Goal: Task Accomplishment & Management: Manage account settings

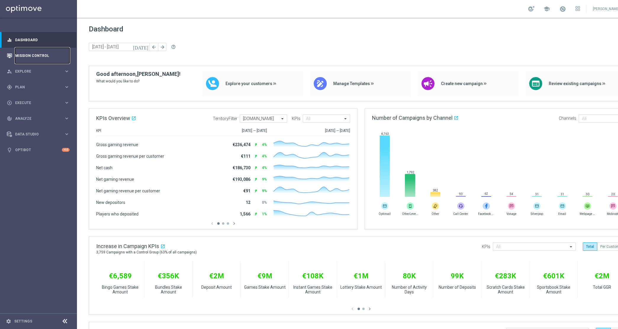
click at [39, 57] on link "Mission Control" at bounding box center [42, 56] width 54 height 16
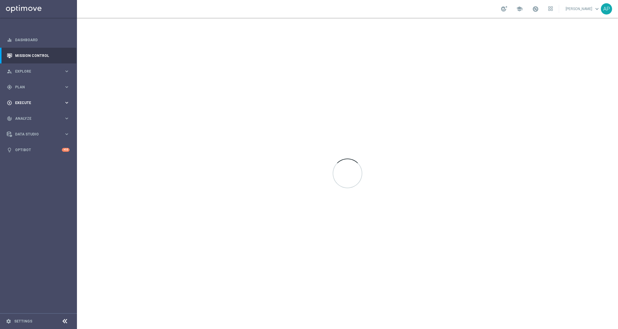
click at [33, 102] on span "Execute" at bounding box center [39, 103] width 49 height 4
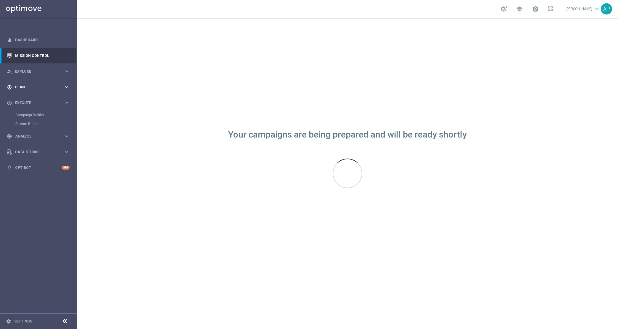
click at [34, 89] on div "gps_fixed Plan" at bounding box center [35, 86] width 57 height 5
click at [31, 99] on link "Target Groups" at bounding box center [38, 99] width 46 height 5
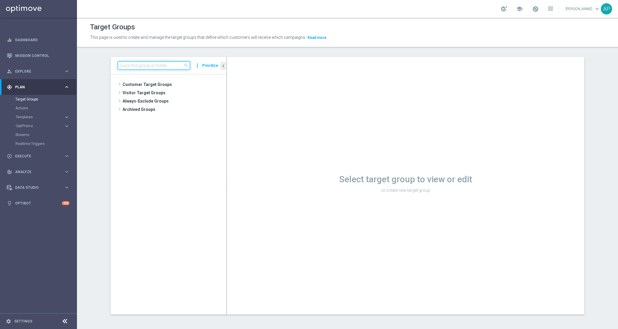
click at [147, 66] on input at bounding box center [154, 65] width 72 height 8
click at [145, 66] on input at bounding box center [154, 65] width 72 height 8
click at [144, 66] on input at bounding box center [154, 65] width 72 height 8
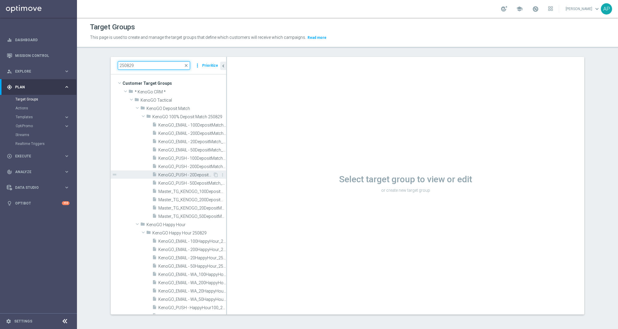
scroll to position [1, 0]
type input "250829"
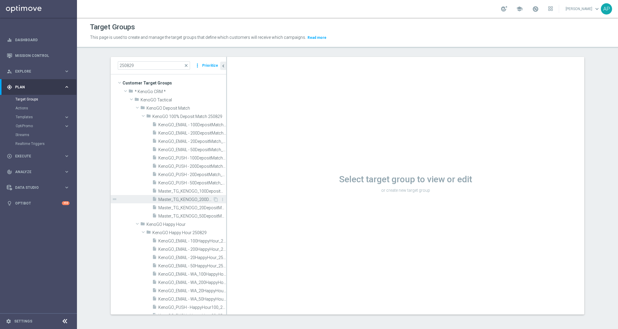
click at [195, 198] on span "Master_TG_KENOGO_200DepositMatch_250829" at bounding box center [185, 199] width 54 height 5
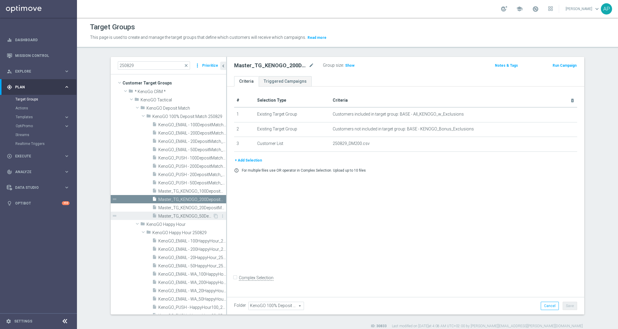
click at [188, 216] on span "Master_TG_KENOGO_50DepositMatch_250829" at bounding box center [185, 216] width 54 height 5
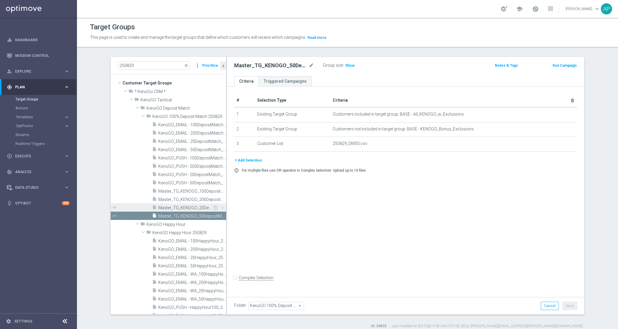
click at [190, 208] on span "Master_TG_KENOGO_20DepositMatch_250829" at bounding box center [185, 207] width 54 height 5
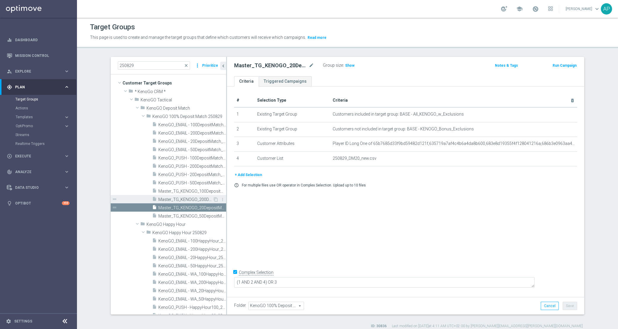
click at [190, 197] on span "Master_TG_KENOGO_200DepositMatch_250829" at bounding box center [185, 199] width 54 height 5
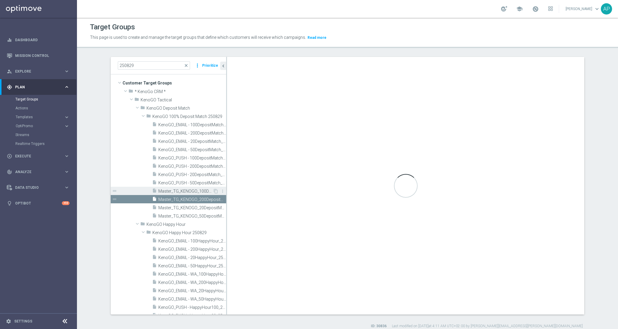
checkbox input "false"
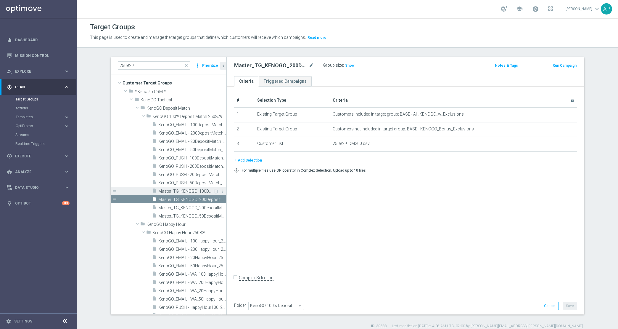
click at [195, 191] on span "Master_TG_KENOGO_100DepositMatch_250829" at bounding box center [185, 191] width 54 height 5
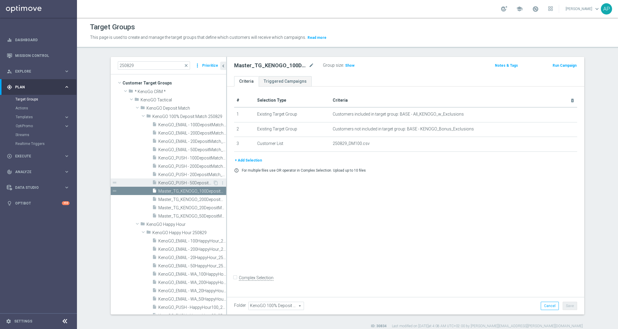
click at [195, 181] on span "KenoGO_PUSH - 50DepositMatch_250829" at bounding box center [185, 182] width 54 height 5
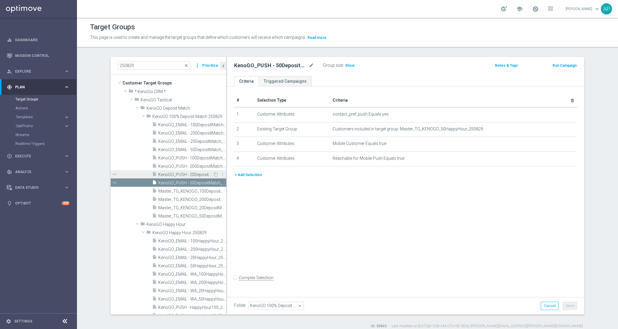
click at [195, 173] on span "KenoGO_PUSH - 20DepositMatch_250829" at bounding box center [185, 174] width 54 height 5
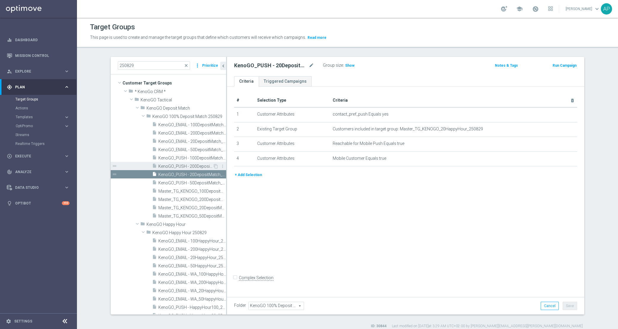
click at [193, 166] on span "KenoGO_PUSH - 200DepositMatch_250829" at bounding box center [185, 166] width 54 height 5
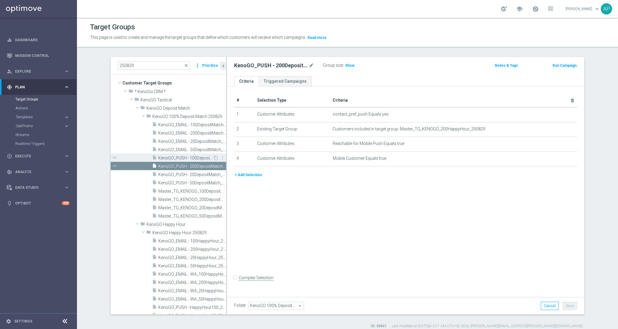
click at [194, 160] on span "KenoGO_PUSH - 100DepositMatch_250829" at bounding box center [185, 157] width 54 height 5
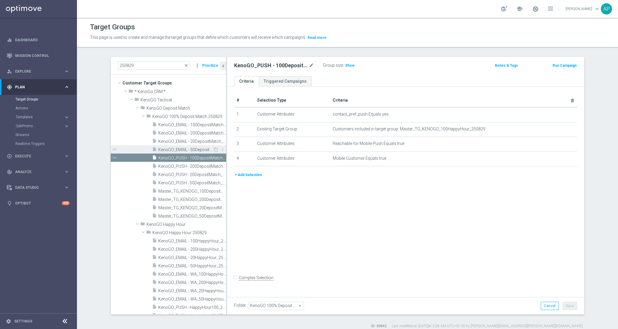
click at [193, 149] on span "KenoGO_EMAIL - 50DepositMatch_250829" at bounding box center [185, 149] width 54 height 5
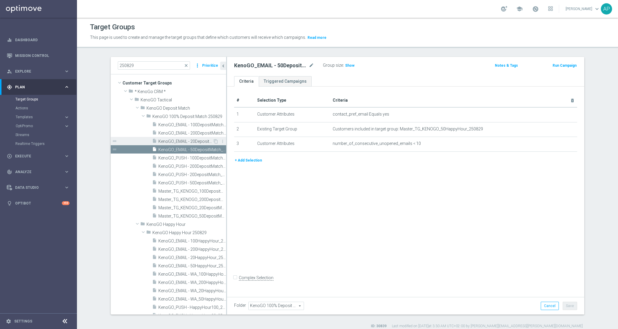
click at [192, 142] on span "KenoGO_EMAIL - 20DepositMatch_250829" at bounding box center [185, 141] width 54 height 5
click at [194, 132] on span "KenoGO_EMAIL - 200DepositMatch_250829" at bounding box center [185, 133] width 54 height 5
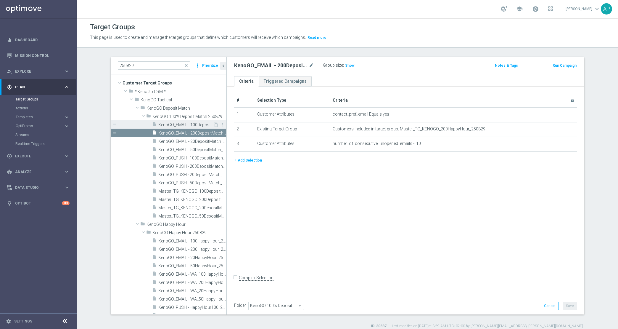
click at [194, 126] on span "KenoGO_EMAIL - 100DepositMatch_250829" at bounding box center [185, 124] width 54 height 5
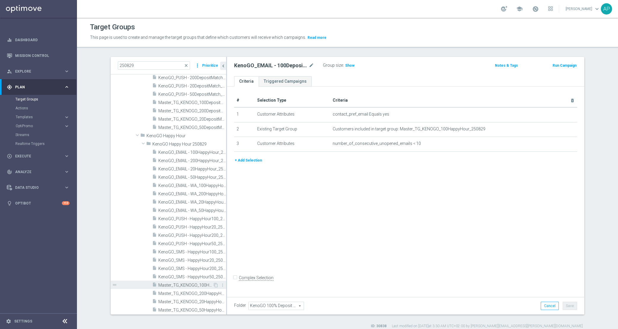
scroll to position [91, 0]
drag, startPoint x: 192, startPoint y: 309, endPoint x: 194, endPoint y: 305, distance: 3.9
click at [192, 308] on span "Master_TG_KENOGO_50HappyHour_250829" at bounding box center [185, 309] width 54 height 5
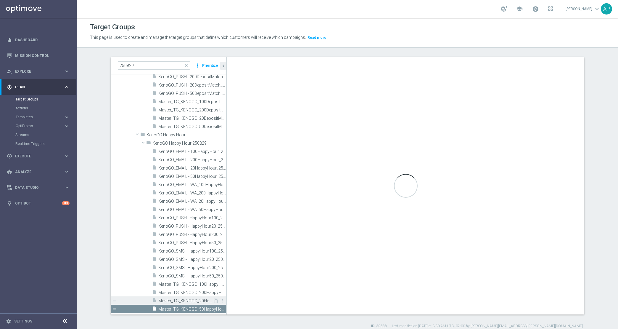
type input "KenoGO Happy Hour 250829"
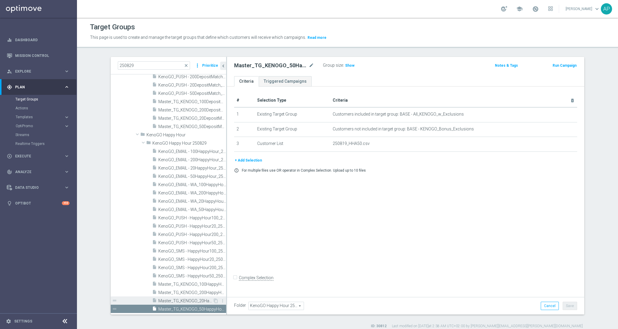
click at [191, 300] on span "Master_TG_KENOGO_20HappyHour_250829" at bounding box center [185, 300] width 54 height 5
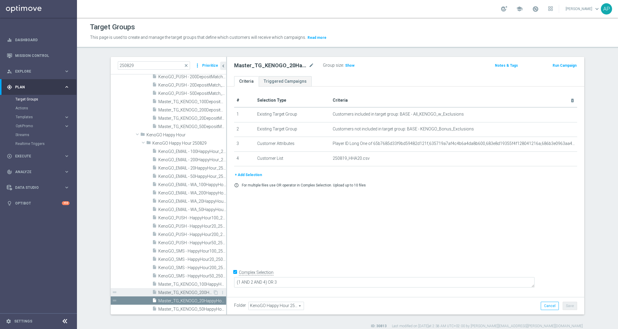
click at [191, 290] on span "Master_TG_KENOGO_200HappyHour_250829" at bounding box center [185, 292] width 54 height 5
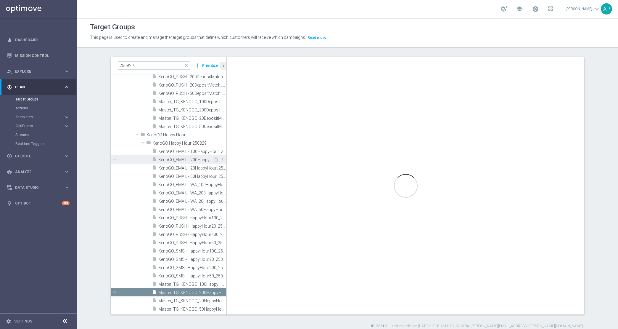
checkbox input "false"
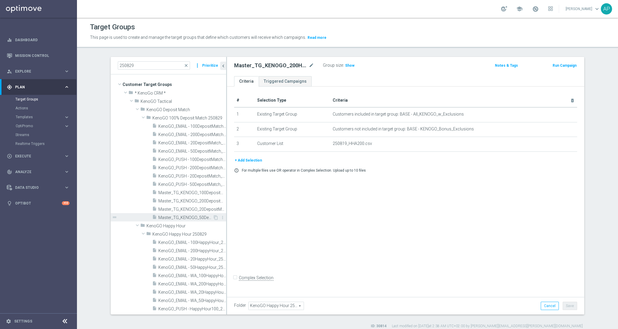
click at [186, 215] on span "Master_TG_KENOGO_50DepositMatch_250829" at bounding box center [185, 217] width 54 height 5
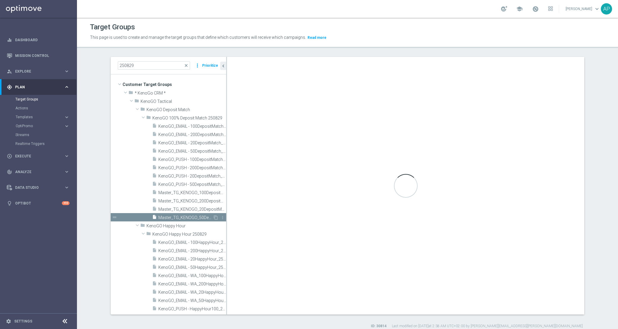
type input "KenoGO 100% Deposit Match 250829"
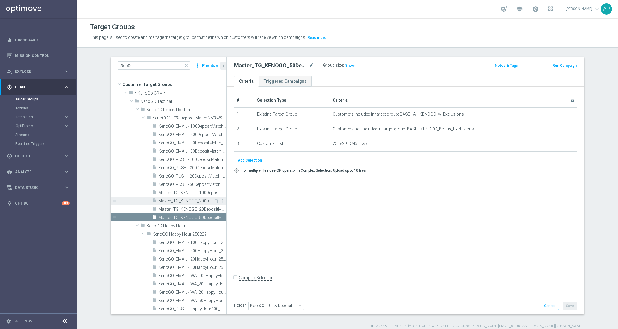
click at [185, 198] on div "insert_drive_file Master_TG_KENOGO_200DepositMatch_250829" at bounding box center [182, 200] width 61 height 8
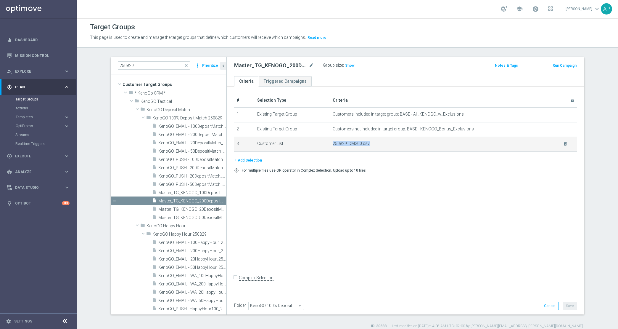
drag, startPoint x: 329, startPoint y: 143, endPoint x: 374, endPoint y: 145, distance: 45.1
click at [374, 145] on span "250829_DM200.csv" at bounding box center [444, 143] width 223 height 5
click at [309, 68] on icon "mode_edit" at bounding box center [311, 65] width 5 height 7
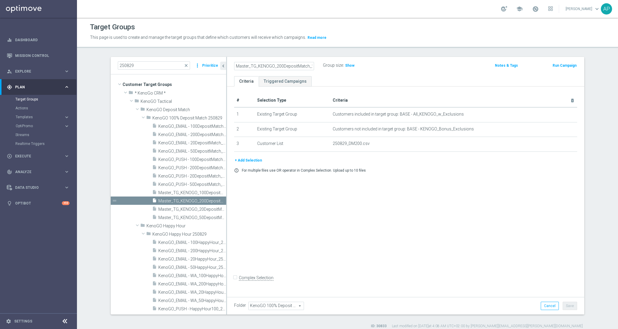
scroll to position [0, 11]
click at [302, 68] on input "Master_TG_KENOGO_200DepositMatch_250829" at bounding box center [274, 66] width 80 height 8
click at [261, 199] on div "# Selection Type Criteria delete_forever 1 Existing Target Group Customers incl…" at bounding box center [406, 190] width 358 height 208
click at [182, 158] on span "KenoGO_PUSH - 100DepositMatch_250829" at bounding box center [185, 159] width 54 height 5
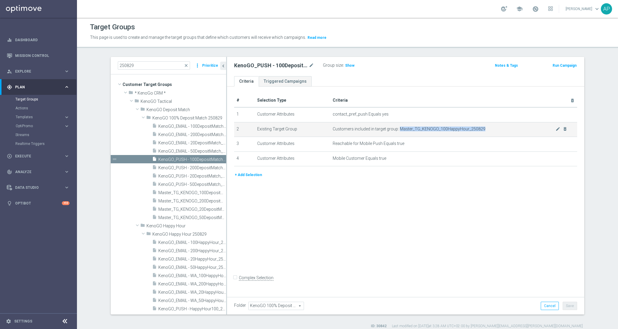
drag, startPoint x: 395, startPoint y: 129, endPoint x: 480, endPoint y: 129, distance: 84.4
click at [480, 129] on span "Customers included in target group: Master_TG_KENOGO_100HappyHour_250829" at bounding box center [444, 128] width 223 height 5
copy span "Master_TG_KENOGO_100HappyHour_250829"
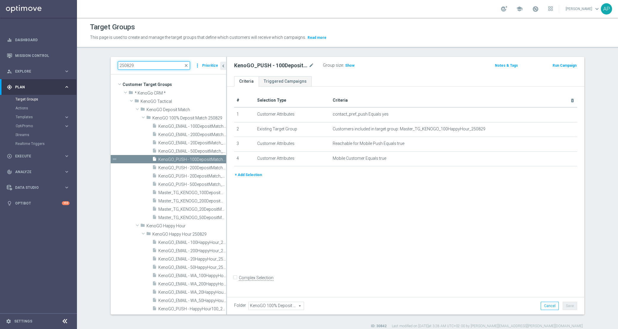
drag, startPoint x: 140, startPoint y: 64, endPoint x: 91, endPoint y: 59, distance: 49.7
click at [91, 59] on section "250829 close more_vert Prioritize Customer Target Groups library_add create_new…" at bounding box center [347, 193] width 541 height 272
paste input "Master_TG_KENOGO_100HappyHour_"
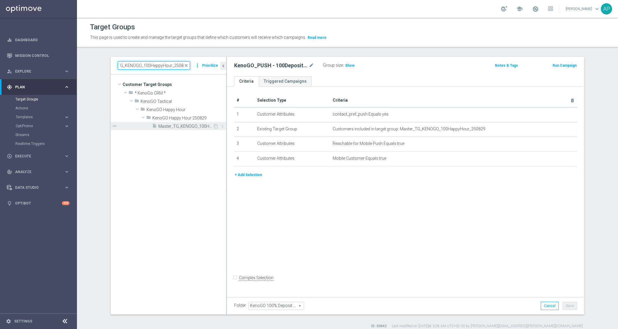
type input "Master_TG_KENOGO_100HappyHour_250829"
click at [182, 124] on span "Master_TG_KENOGO_100HappyHour_250829" at bounding box center [185, 126] width 54 height 5
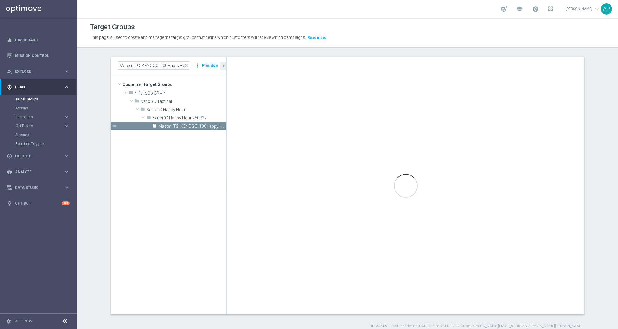
type input "KenoGO Happy Hour 250829"
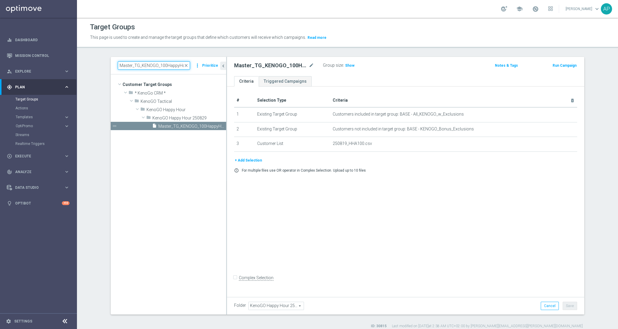
click at [171, 68] on input "Master_TG_KENOGO_100HappyHour_250829" at bounding box center [154, 65] width 72 height 8
click at [171, 67] on input "Master_TG_KENOGO_100HappyHour_250829" at bounding box center [154, 65] width 72 height 8
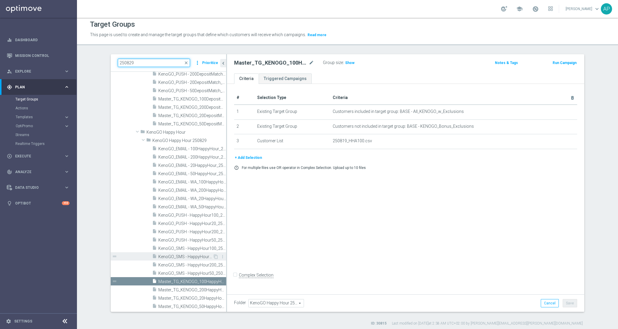
scroll to position [5, 0]
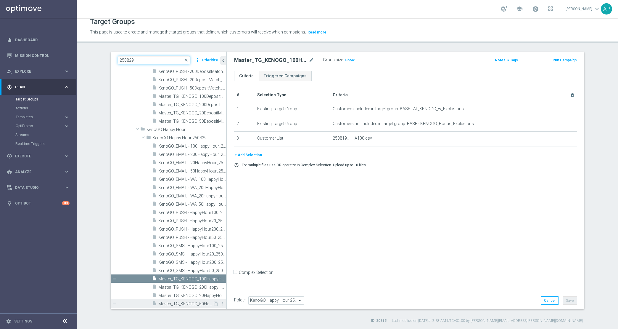
type input "250829"
click at [183, 301] on span "Master_TG_KENOGO_50HappyHour_250829" at bounding box center [185, 303] width 54 height 5
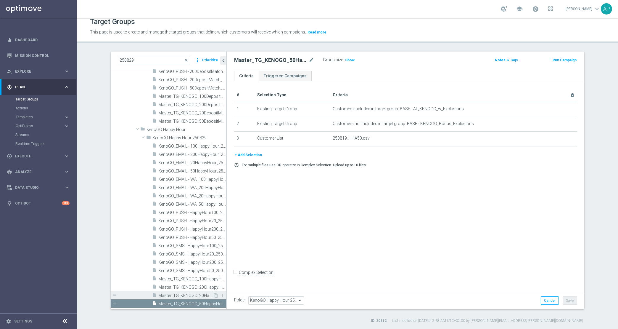
click at [181, 291] on div "insert_drive_file Master_TG_KENOGO_20HappyHour_250829" at bounding box center [182, 295] width 61 height 8
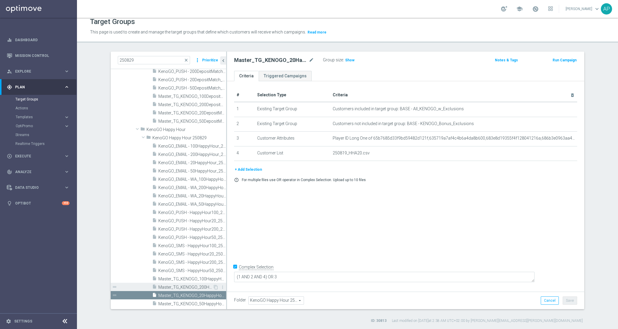
click at [193, 285] on span "Master_TG_KENOGO_200HappyHour_250829" at bounding box center [185, 287] width 54 height 5
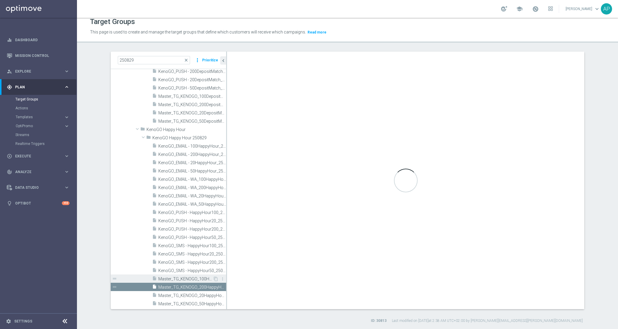
checkbox input "false"
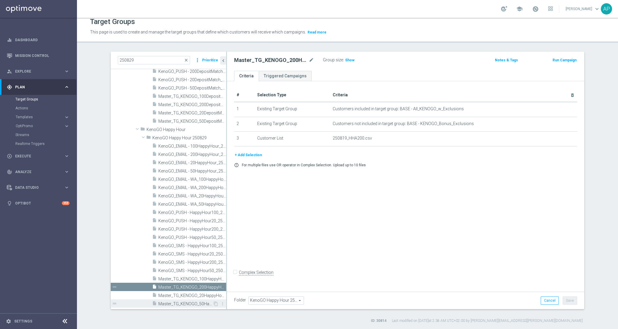
click at [191, 300] on div "insert_drive_file Master_TG_KENOGO_50HappyHour_250829" at bounding box center [182, 303] width 61 height 8
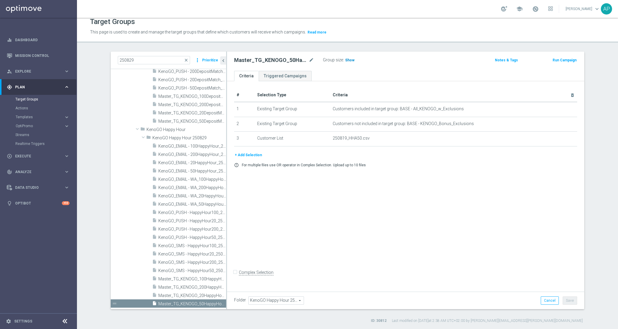
click at [346, 57] on h3 "Show" at bounding box center [350, 60] width 11 height 7
click at [193, 278] on span "Master_TG_KENOGO_100HappyHour_250829" at bounding box center [185, 278] width 54 height 5
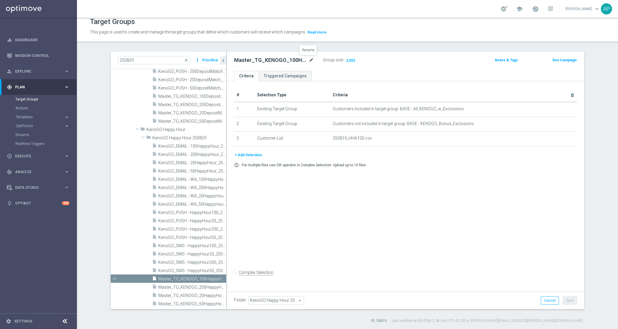
click at [309, 60] on icon "mode_edit" at bounding box center [311, 60] width 5 height 7
click at [185, 94] on span "Master_TG_KENOGO_100DepositMatch_250829" at bounding box center [185, 96] width 54 height 5
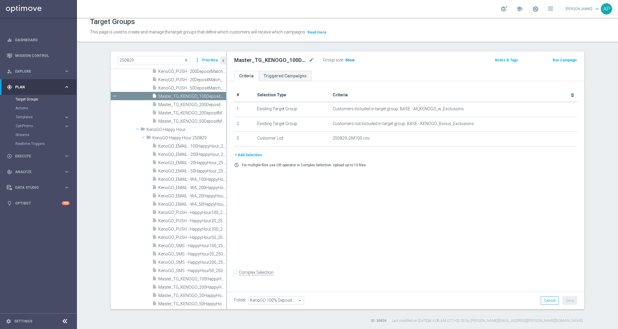
click at [350, 62] on span "Show" at bounding box center [349, 60] width 9 height 4
click at [192, 279] on span "Master_TG_KENOGO_100HappyHour_250829" at bounding box center [185, 278] width 54 height 5
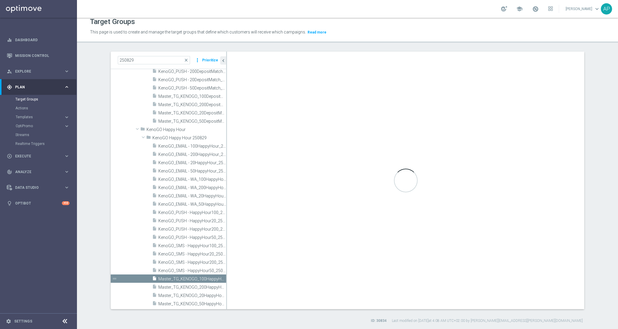
type input "KenoGO Happy Hour 250829"
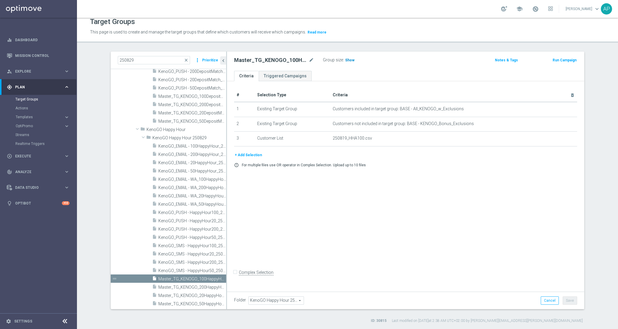
click at [345, 59] on h3 "Show" at bounding box center [350, 60] width 11 height 7
drag, startPoint x: 368, startPoint y: 138, endPoint x: 328, endPoint y: 137, distance: 40.3
click at [331, 137] on td "250819_HHA100.csv delete_forever" at bounding box center [454, 139] width 247 height 15
click at [183, 288] on span "Master_TG_KENOGO_200HappyHour_250829" at bounding box center [185, 287] width 54 height 5
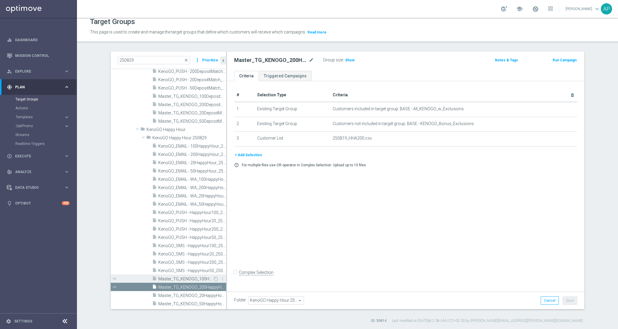
click at [178, 277] on span "Master_TG_KENOGO_100HappyHour_250829" at bounding box center [185, 278] width 54 height 5
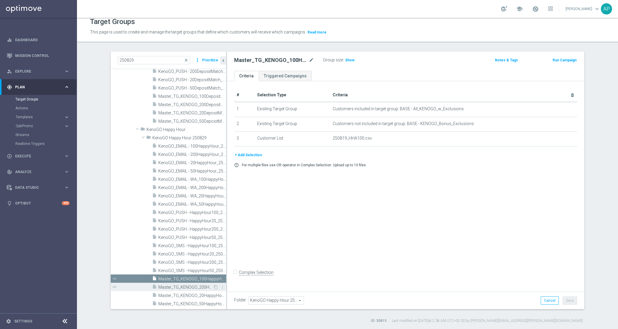
click at [191, 285] on span "Master_TG_KENOGO_200HappyHour_250829" at bounding box center [185, 287] width 54 height 5
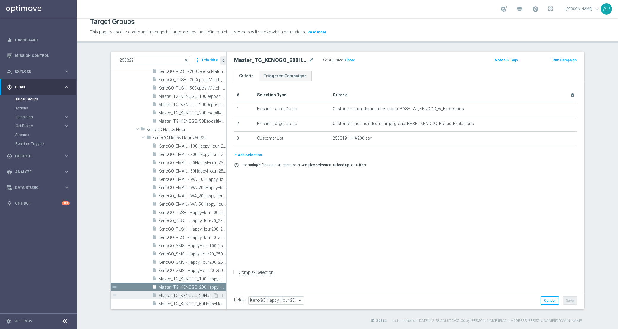
click at [192, 294] on span "Master_TG_KENOGO_20HappyHour_250829" at bounding box center [185, 295] width 54 height 5
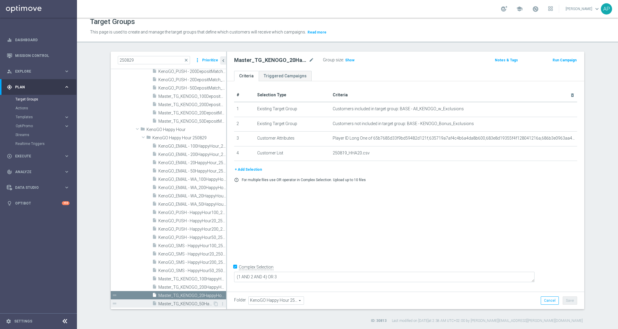
click at [192, 302] on span "Master_TG_KENOGO_50HappyHour_250829" at bounding box center [185, 303] width 54 height 5
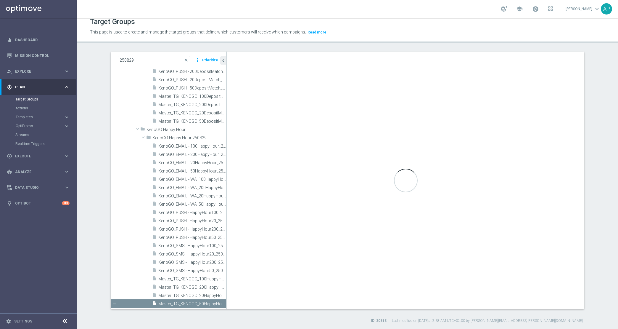
checkbox input "false"
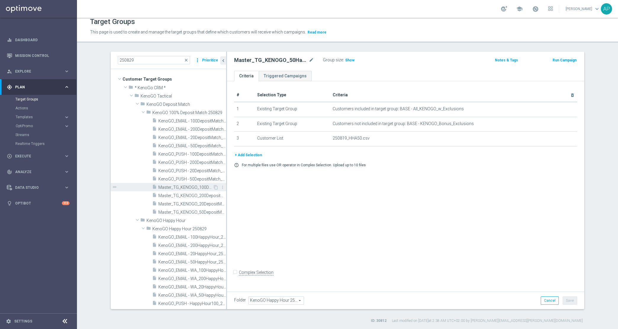
click at [189, 183] on div "insert_drive_file Master_TG_KENOGO_100DepositMatch_250829" at bounding box center [182, 187] width 61 height 8
click at [348, 58] on span "Show" at bounding box center [349, 60] width 9 height 4
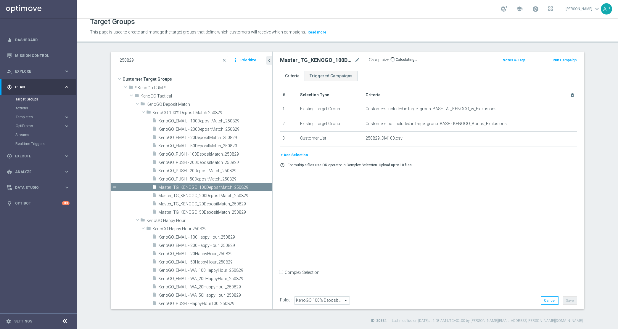
drag, startPoint x: 224, startPoint y: 193, endPoint x: 274, endPoint y: 193, distance: 50.1
click at [274, 193] on as-split "250829 close more_vert Prioritize Customer Target Groups library_add create_new…" at bounding box center [348, 180] width 474 height 257
click at [194, 123] on span "KenoGO_EMAIL - 100DepositMatch_250829" at bounding box center [208, 120] width 100 height 5
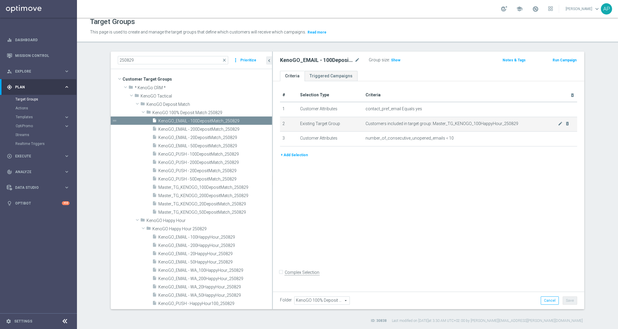
drag, startPoint x: 514, startPoint y: 123, endPoint x: 356, endPoint y: 123, distance: 158.5
click at [356, 123] on tr "2 Existing Target Group Customers included in target group: Master_TG_KENOGO_10…" at bounding box center [428, 124] width 297 height 15
copy tr "Customers included in target group: Master_TG_KENOGO_100HappyHour_250829"
click at [356, 60] on icon "mode_edit" at bounding box center [357, 60] width 5 height 7
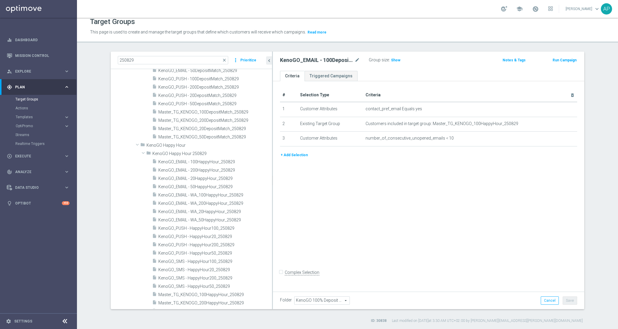
scroll to position [91, 0]
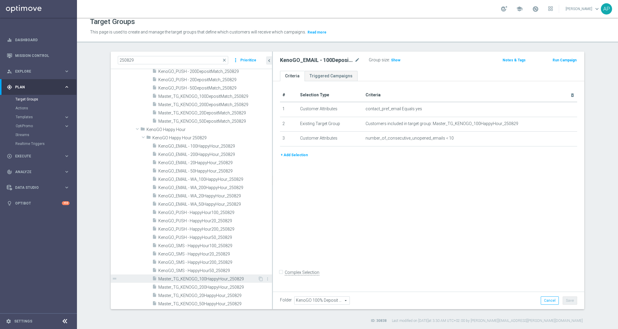
click at [217, 277] on span "Master_TG_KENOGO_100HappyHour_250829" at bounding box center [208, 278] width 100 height 5
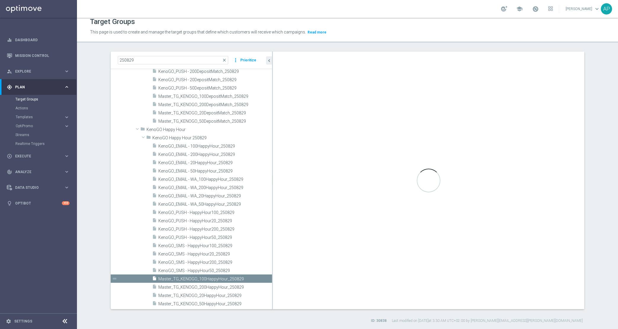
type input "KenoGO Happy Hour 250829"
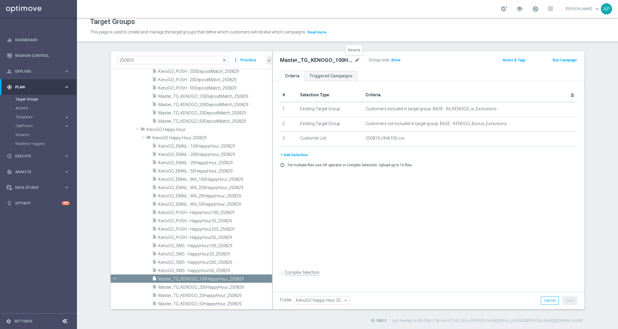
click at [355, 58] on icon "mode_edit" at bounding box center [357, 60] width 5 height 7
